Goal: Task Accomplishment & Management: Manage account settings

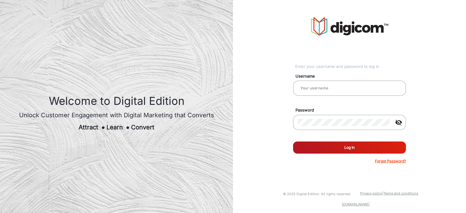
type input "saravanakumar"
click at [329, 146] on button "Log In" at bounding box center [349, 148] width 113 height 12
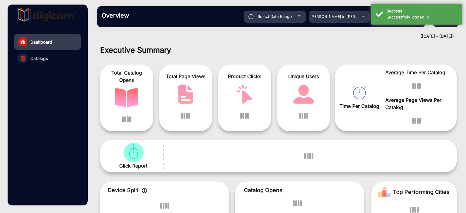
scroll to position [5, 0]
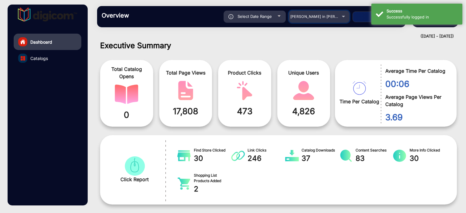
click at [303, 15] on span "[PERSON_NAME] in [PERSON_NAME]" at bounding box center [323, 16] width 67 height 5
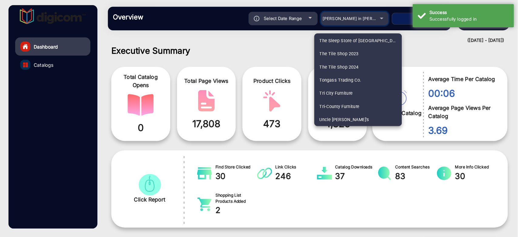
scroll to position [1516, 0]
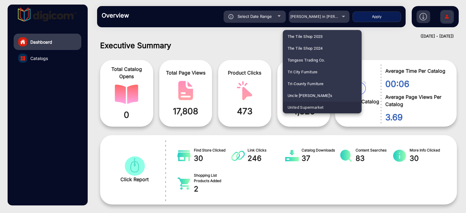
click at [306, 106] on span "United Supermarket" at bounding box center [306, 108] width 36 height 12
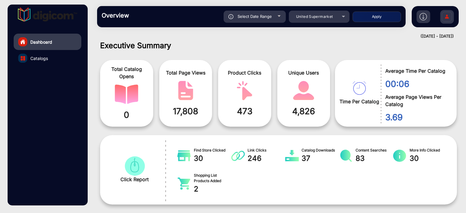
click at [376, 14] on button "Apply" at bounding box center [377, 17] width 49 height 11
type input "[DATE]"
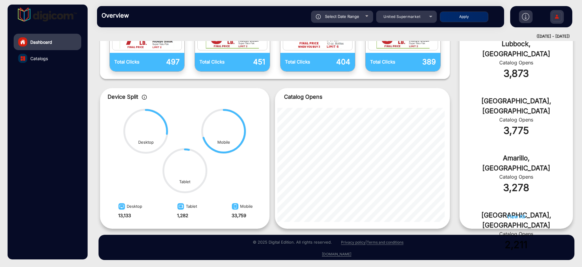
scroll to position [235, 0]
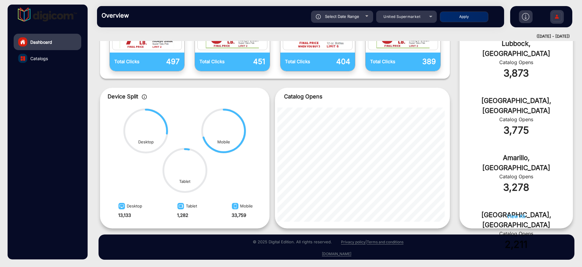
click at [54, 59] on link "Catalogs" at bounding box center [48, 58] width 68 height 16
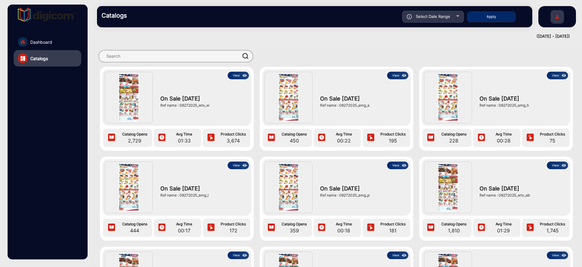
click at [238, 74] on button "View" at bounding box center [238, 76] width 21 height 8
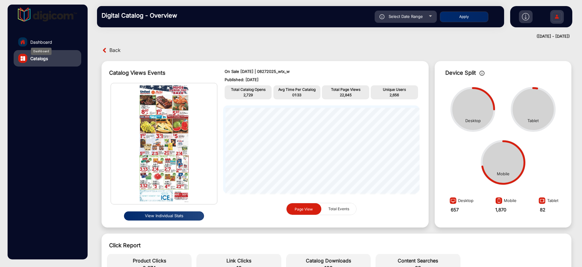
click at [42, 40] on span "Dashboard" at bounding box center [41, 42] width 22 height 6
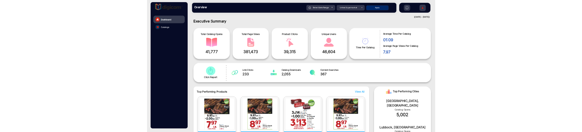
scroll to position [5, 0]
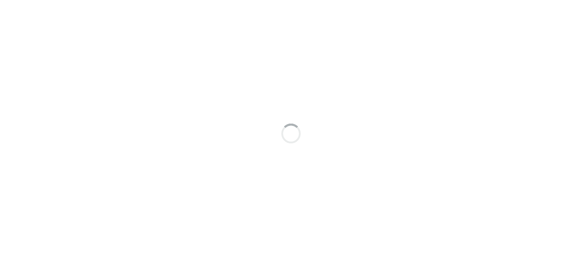
scroll to position [5, 0]
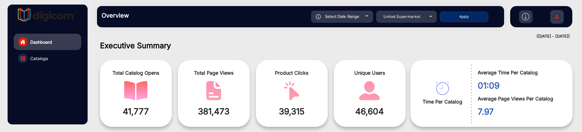
click at [368, 16] on div at bounding box center [367, 16] width 3 height 2
click at [362, 20] on div "Select Date Range" at bounding box center [342, 17] width 62 height 12
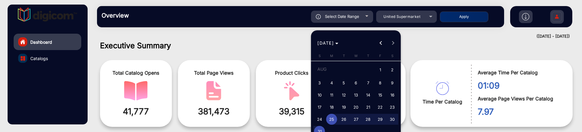
click at [393, 45] on div "[DATE] [DATE]" at bounding box center [356, 43] width 87 height 12
click at [413, 45] on div at bounding box center [291, 66] width 582 height 132
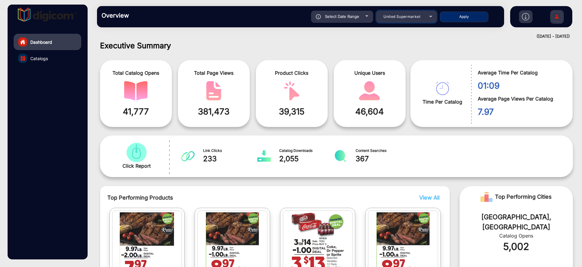
click at [423, 14] on div "United Supermarket" at bounding box center [402, 16] width 49 height 7
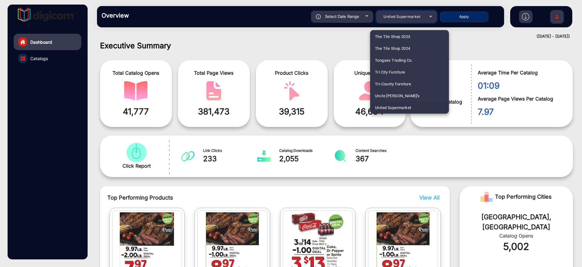
scroll to position [1363, 0]
click at [395, 61] on mat-option "ShopRite" at bounding box center [409, 60] width 79 height 12
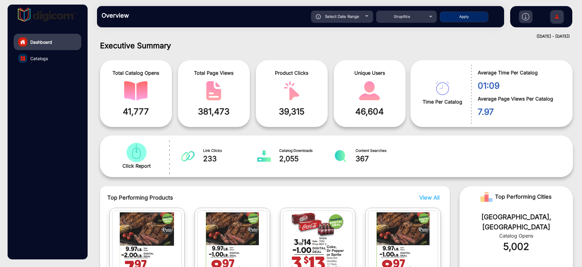
click at [459, 22] on button "Apply" at bounding box center [464, 17] width 49 height 11
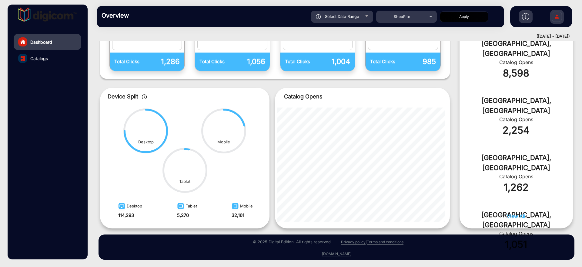
scroll to position [0, 0]
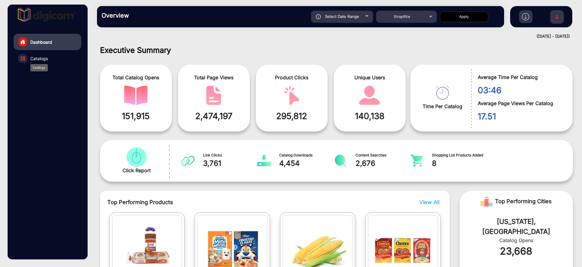
click at [43, 60] on span "Catalogs" at bounding box center [39, 58] width 18 height 6
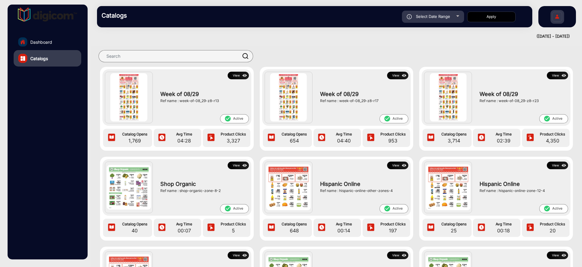
click at [453, 14] on div "Select Date Range" at bounding box center [433, 17] width 62 height 12
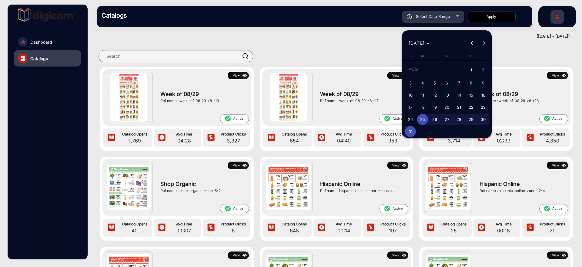
click at [453, 14] on div at bounding box center [291, 133] width 582 height 267
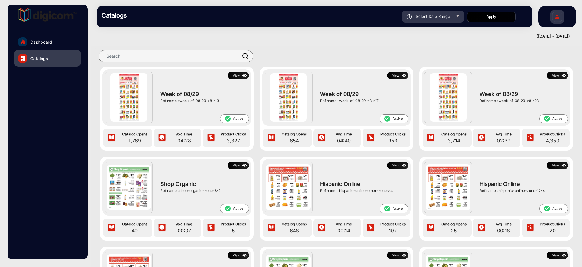
click at [60, 46] on link "Dashboard" at bounding box center [48, 42] width 68 height 16
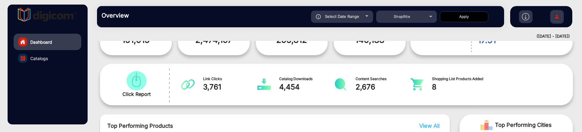
scroll to position [78, 0]
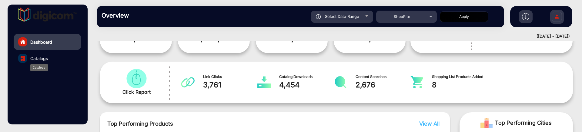
click at [31, 58] on span "Catalogs" at bounding box center [39, 58] width 18 height 6
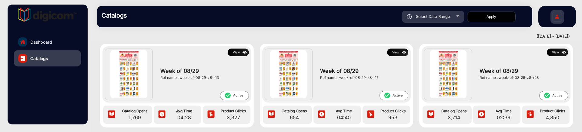
scroll to position [900, 0]
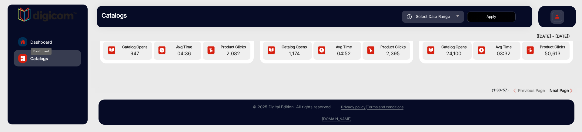
click at [46, 43] on span "Dashboard" at bounding box center [41, 42] width 22 height 6
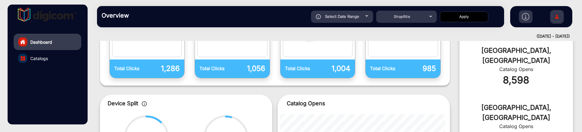
scroll to position [5, 0]
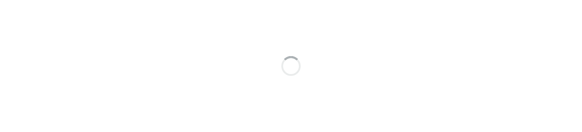
scroll to position [5, 0]
